Goal: Book appointment/travel/reservation

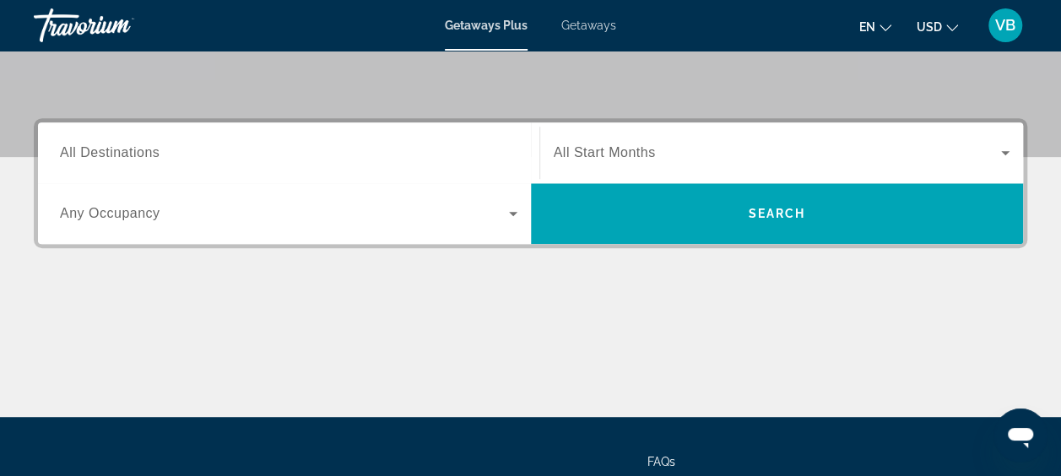
scroll to position [360, 0]
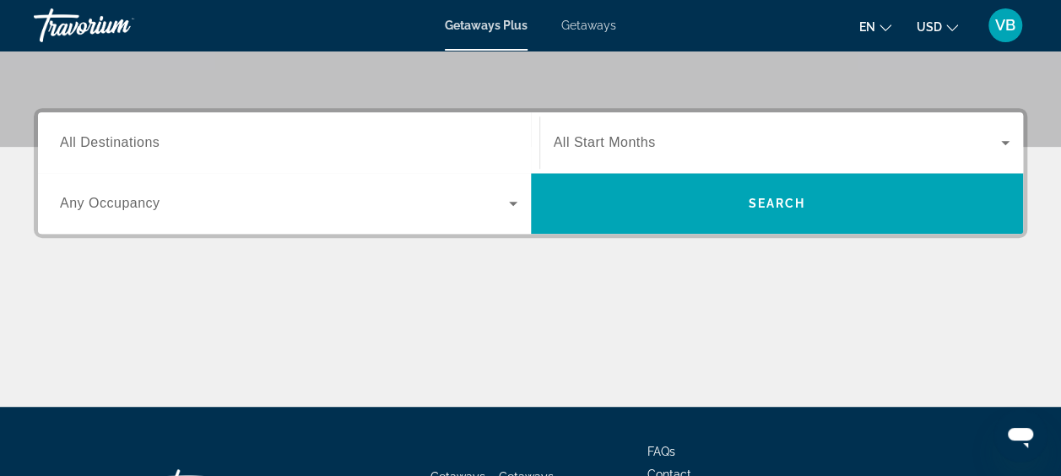
click at [606, 142] on span "All Start Months" at bounding box center [605, 142] width 102 height 14
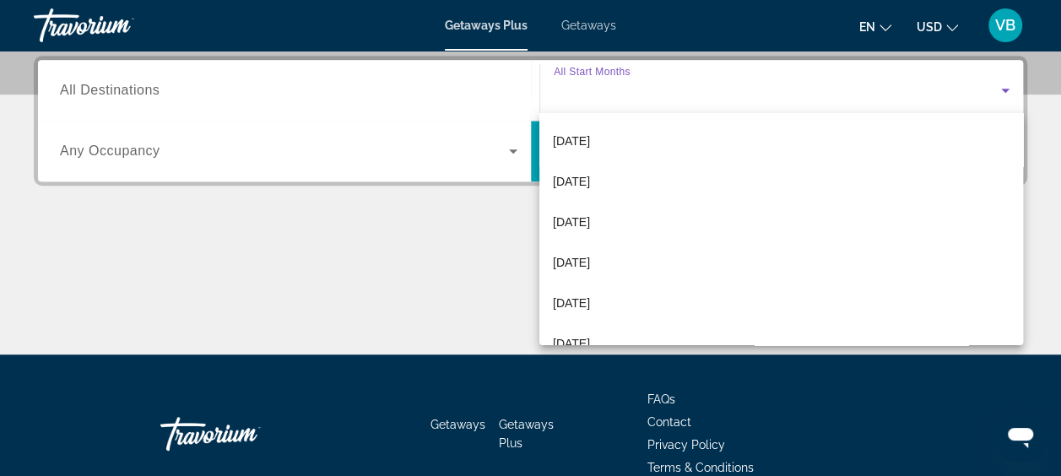
scroll to position [162, 0]
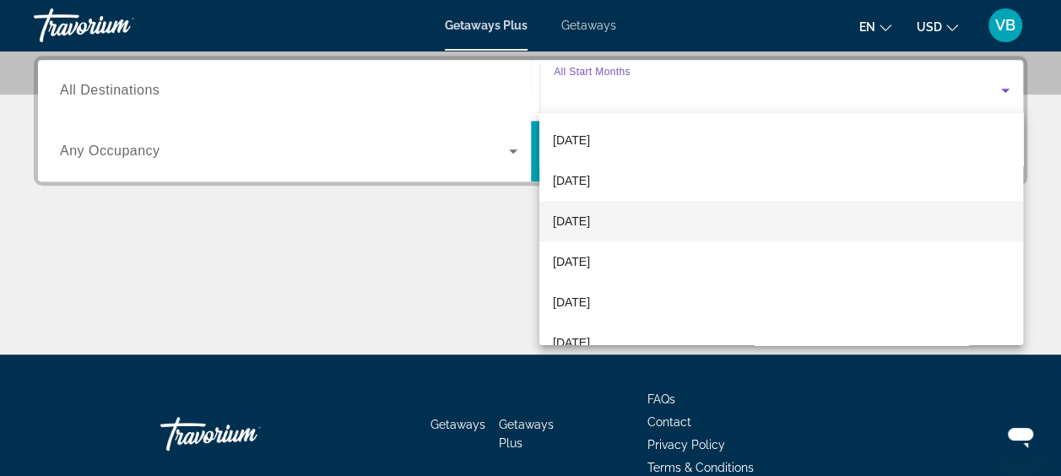
click at [618, 232] on mat-option "[DATE]" at bounding box center [782, 221] width 484 height 41
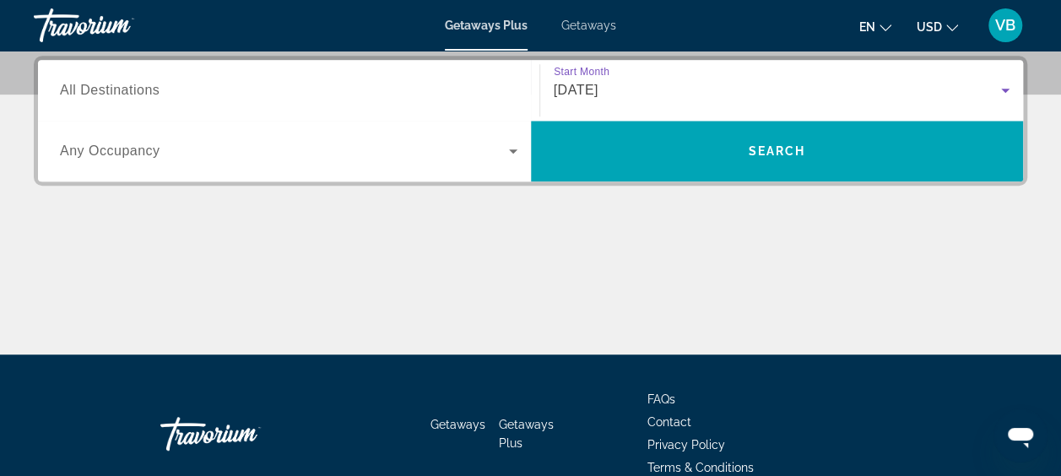
click at [90, 155] on span "Any Occupancy" at bounding box center [110, 151] width 100 height 14
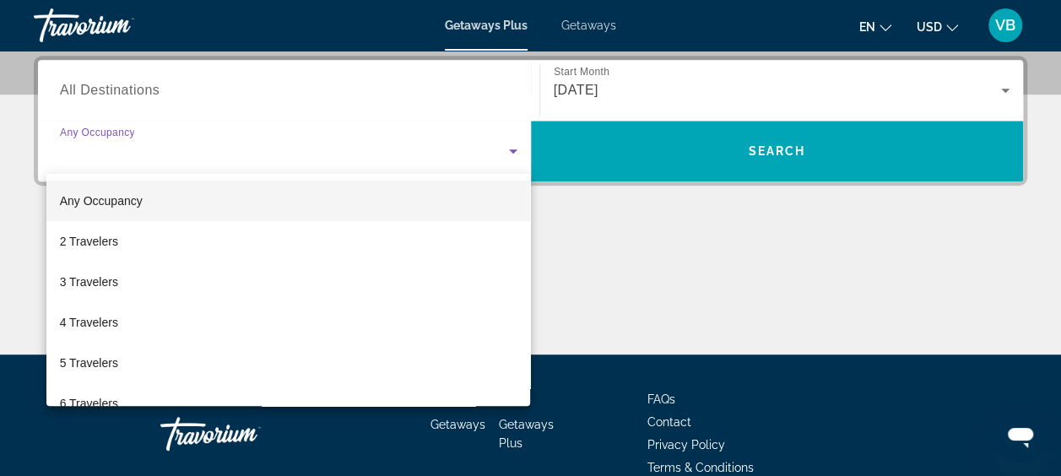
click at [113, 100] on div at bounding box center [530, 238] width 1061 height 476
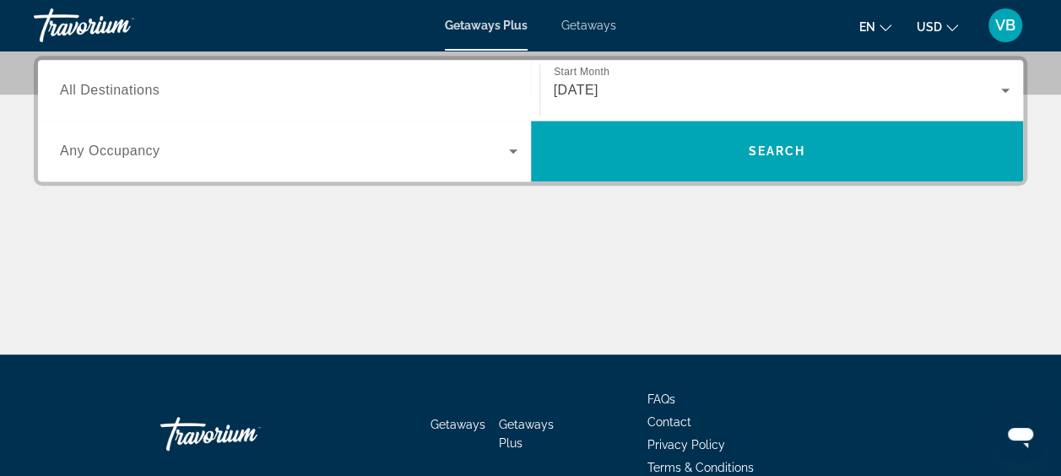
click at [111, 95] on span "All Destinations" at bounding box center [110, 90] width 100 height 14
click at [111, 95] on input "Destination All Destinations" at bounding box center [289, 91] width 458 height 20
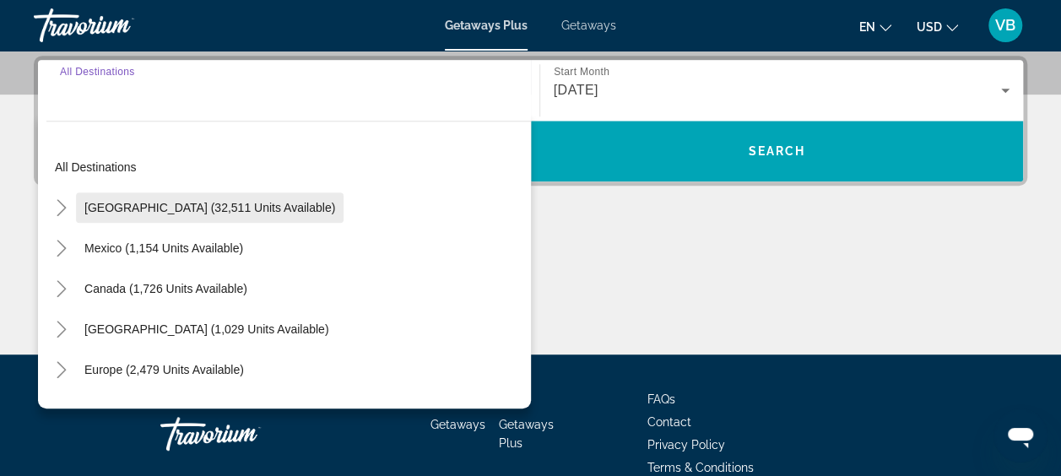
click at [110, 214] on span "Search widget" at bounding box center [210, 207] width 268 height 41
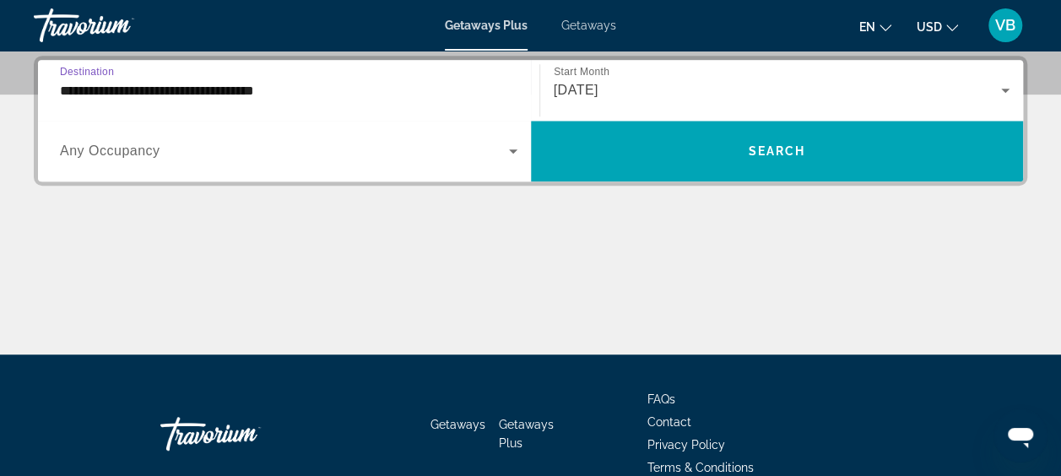
click at [97, 93] on input "**********" at bounding box center [289, 91] width 458 height 20
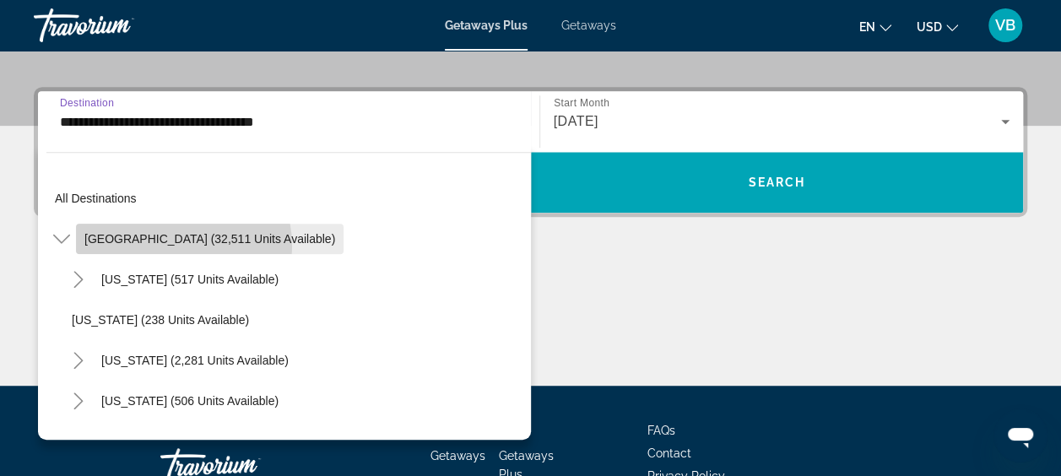
click at [160, 246] on span "Search widget" at bounding box center [210, 239] width 268 height 41
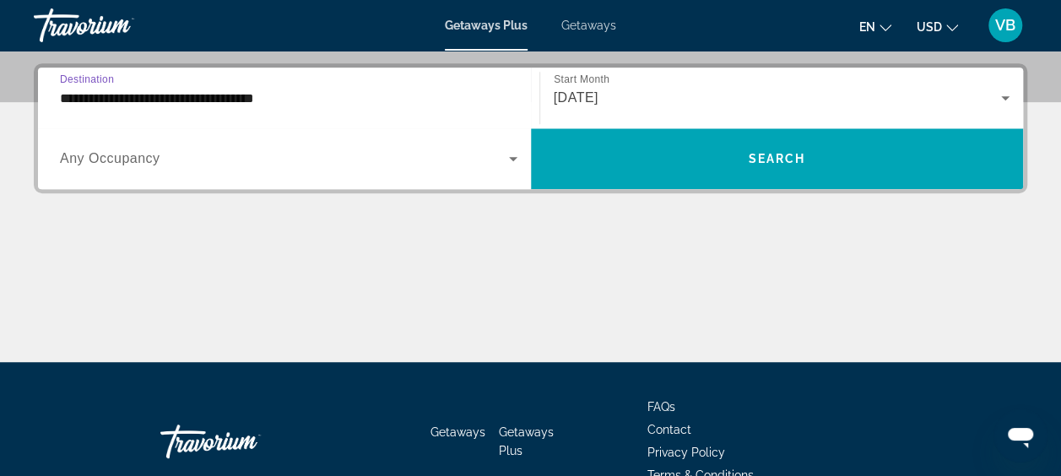
scroll to position [412, 0]
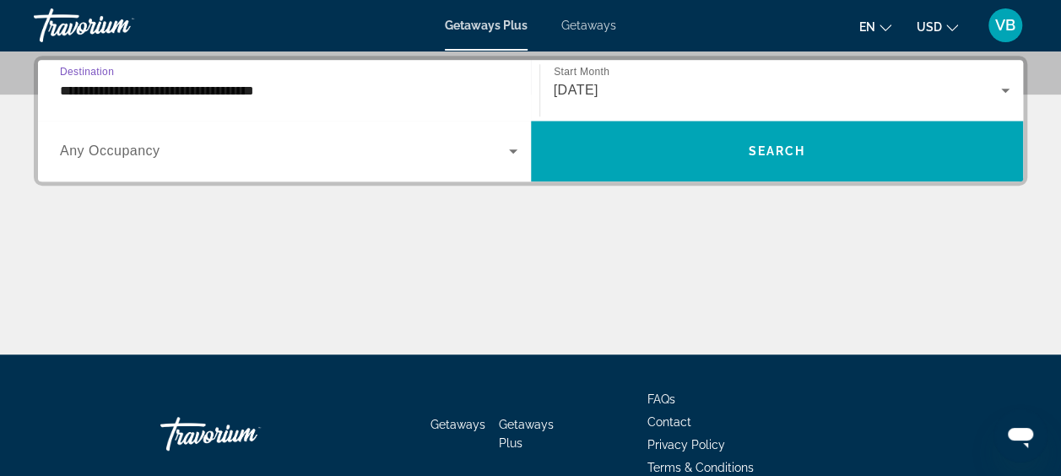
click at [216, 95] on input "**********" at bounding box center [289, 91] width 458 height 20
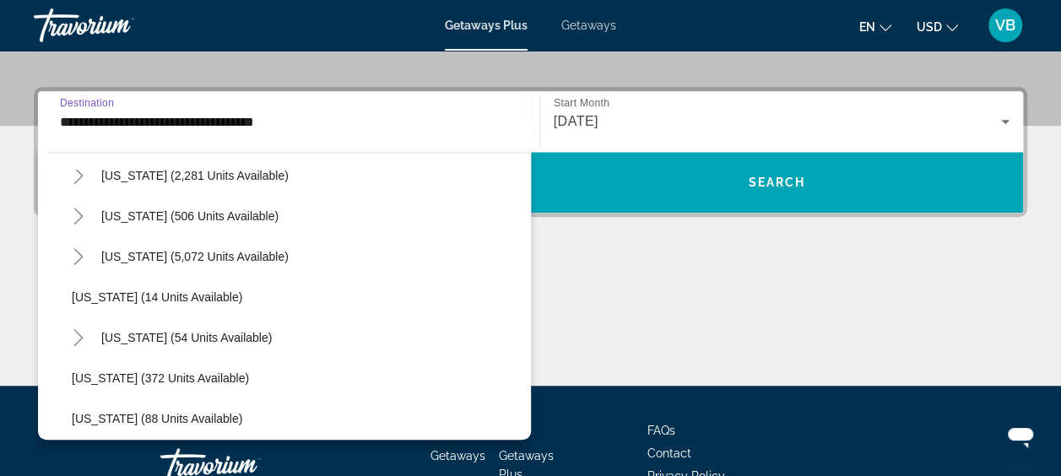
scroll to position [186, 0]
click at [221, 260] on span "[US_STATE] (5,072 units available)" at bounding box center [194, 256] width 187 height 14
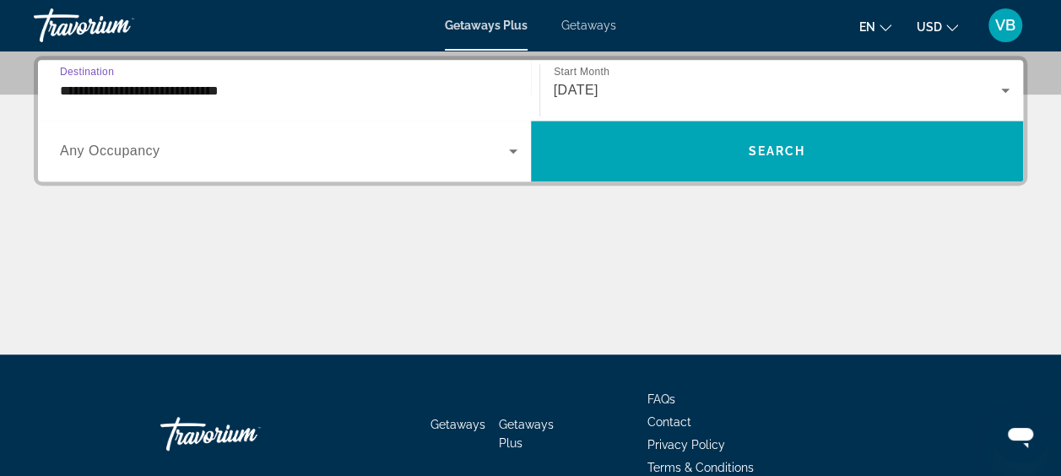
click at [192, 86] on input "**********" at bounding box center [289, 91] width 458 height 20
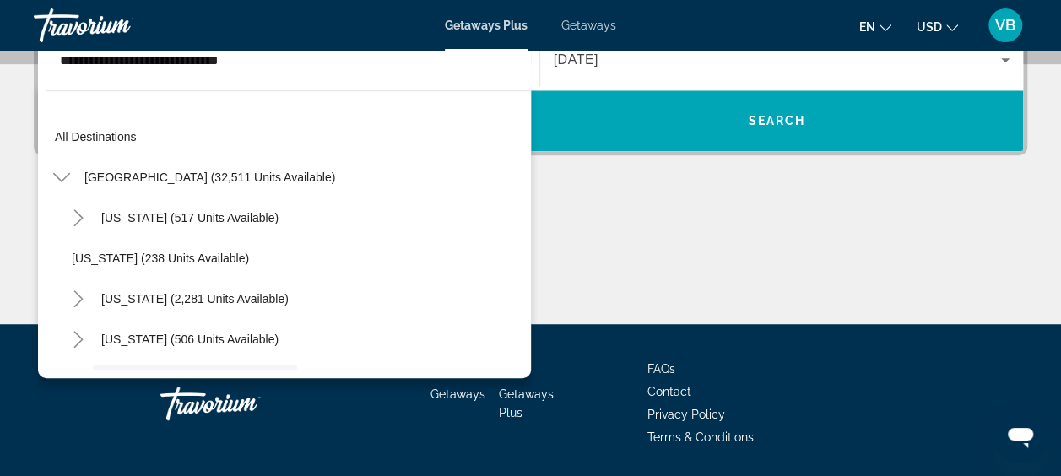
scroll to position [141, 0]
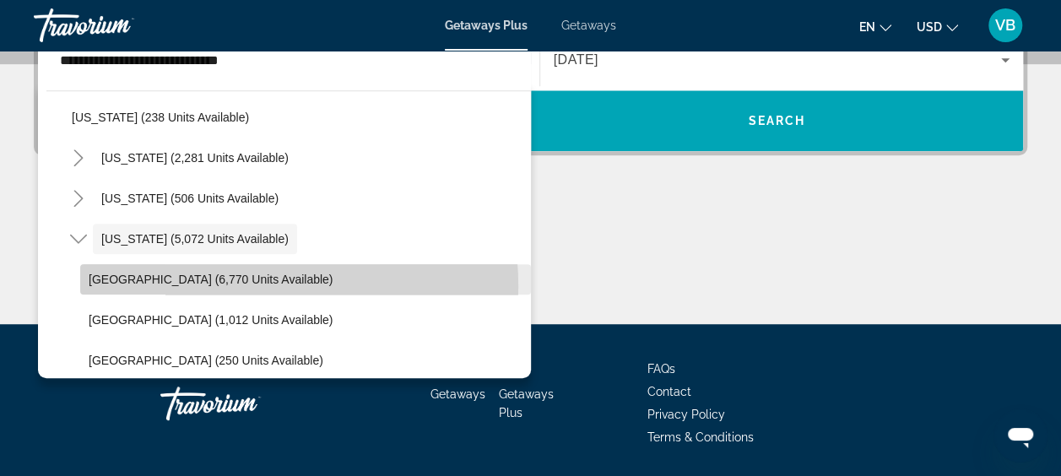
click at [234, 285] on span "Search widget" at bounding box center [305, 279] width 451 height 41
type input "**********"
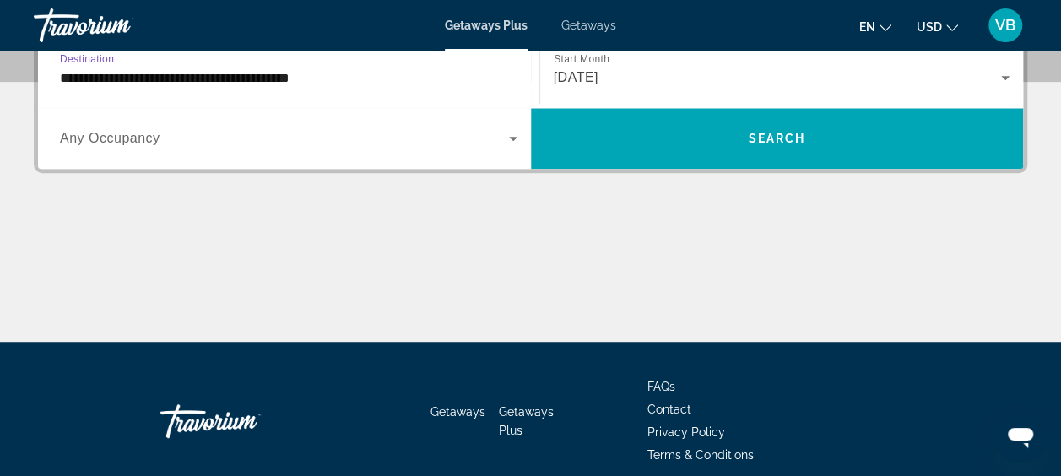
scroll to position [412, 0]
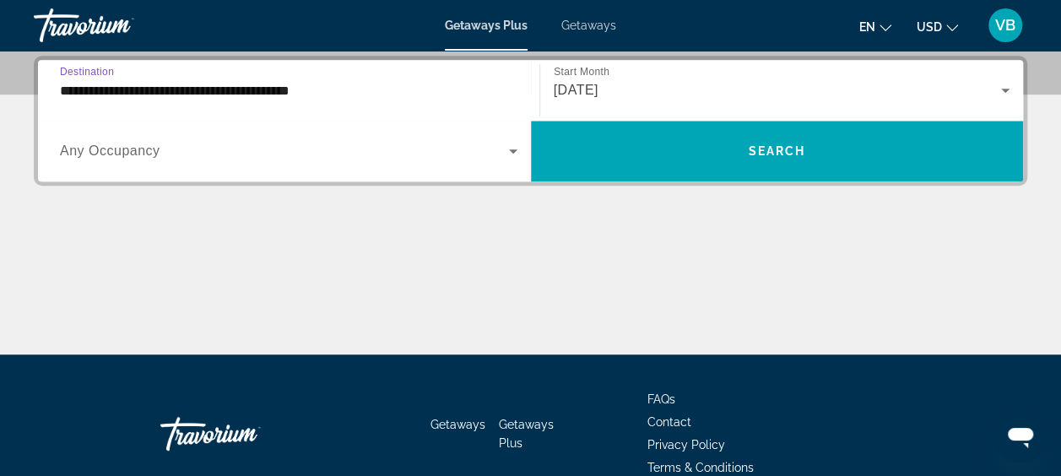
click at [125, 157] on span "Any Occupancy" at bounding box center [110, 151] width 100 height 14
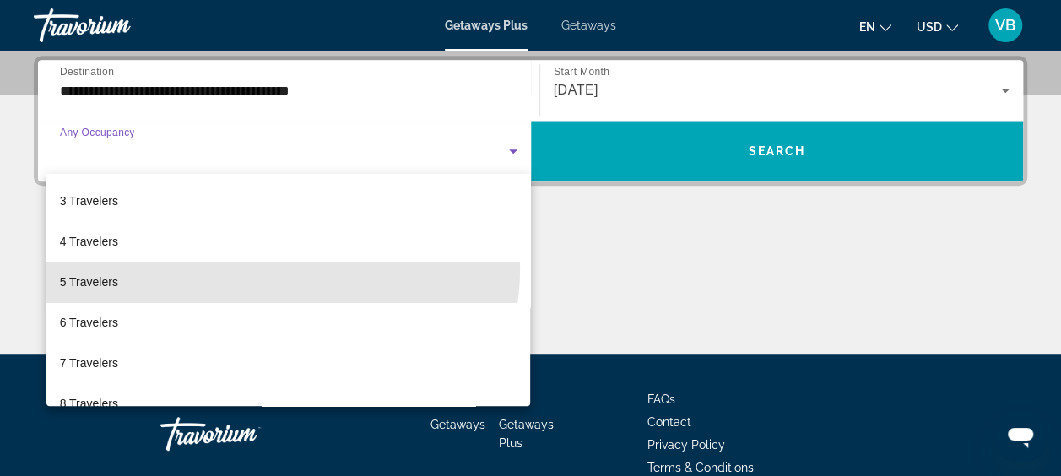
scroll to position [0, 0]
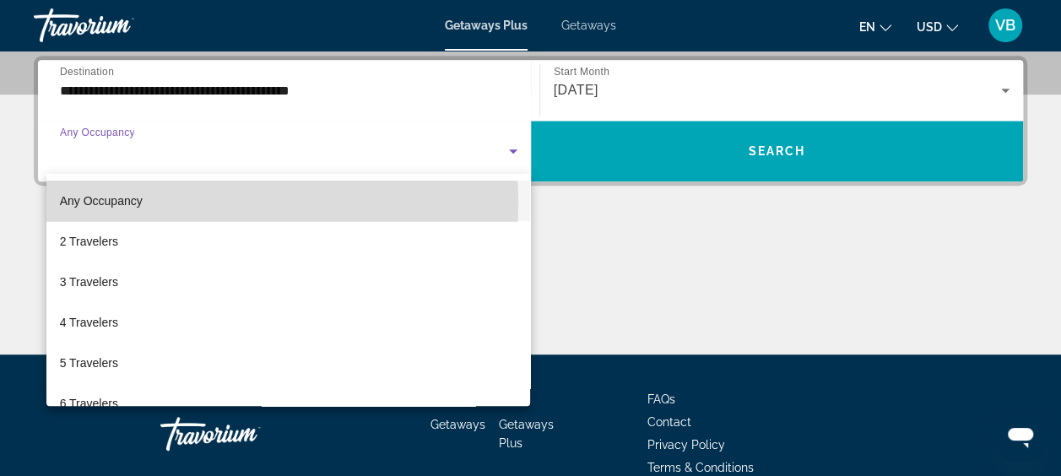
click at [194, 203] on mat-option "Any Occupancy" at bounding box center [288, 201] width 485 height 41
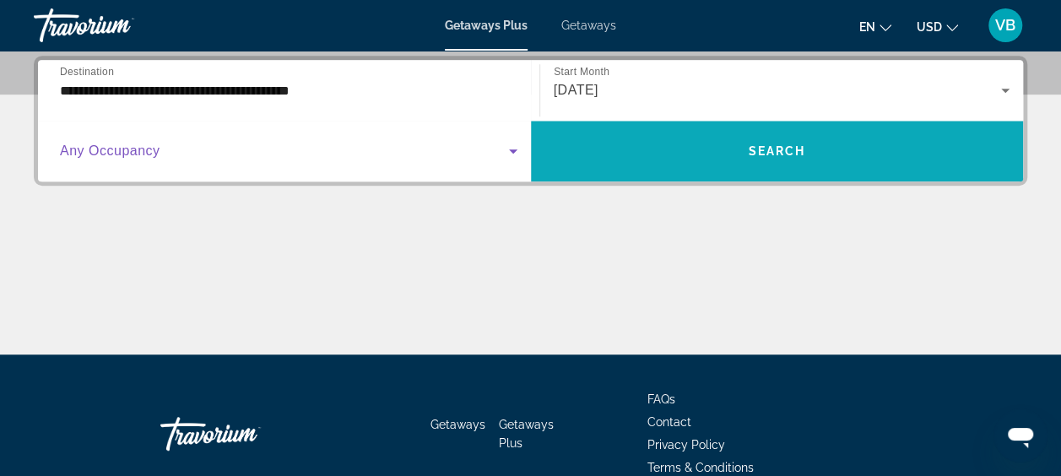
click at [791, 160] on span "Search widget" at bounding box center [777, 151] width 493 height 41
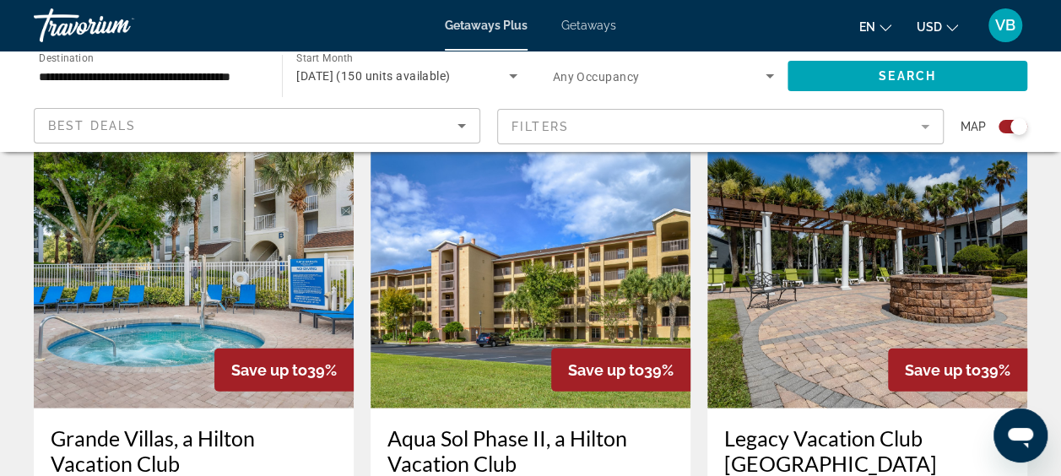
scroll to position [1863, 0]
